Goal: Navigation & Orientation: Find specific page/section

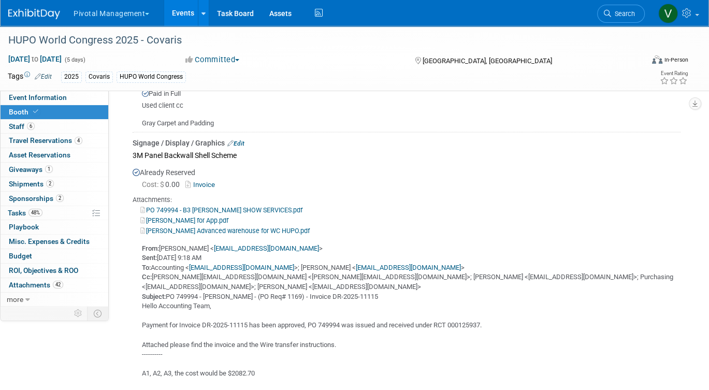
click at [181, 17] on link "Events" at bounding box center [183, 13] width 38 height 26
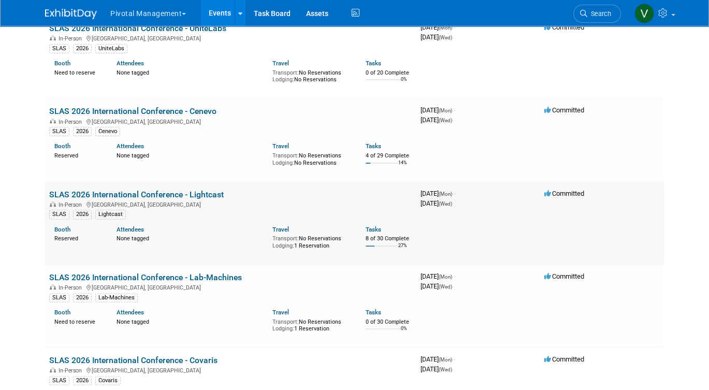
scroll to position [3811, 0]
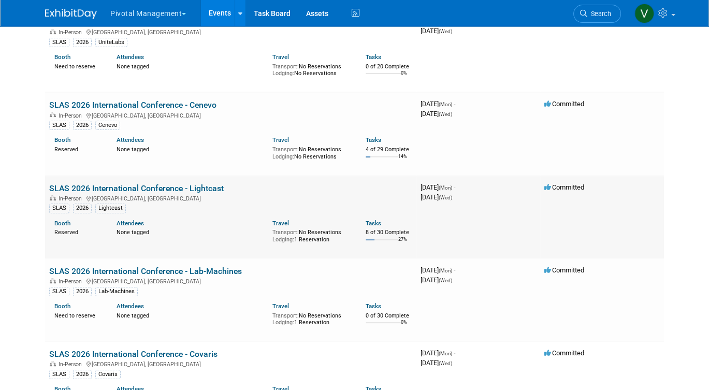
click at [166, 193] on link "SLAS 2026 International Conference - Lightcast" at bounding box center [136, 188] width 175 height 10
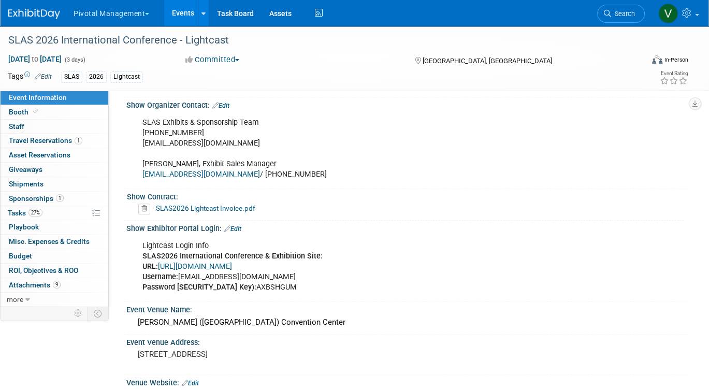
scroll to position [675, 0]
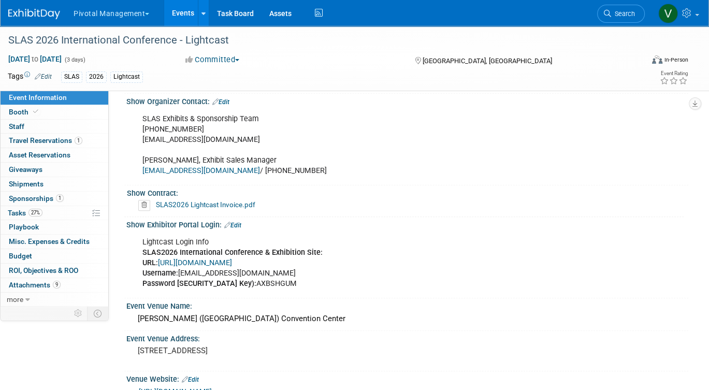
click at [232, 258] on link "[URL][DOMAIN_NAME]" at bounding box center [195, 262] width 74 height 9
